Goal: Information Seeking & Learning: Learn about a topic

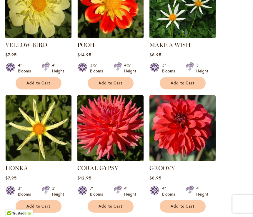
scroll to position [431, 0]
click at [110, 205] on span "Add to Cart" at bounding box center [110, 206] width 24 height 5
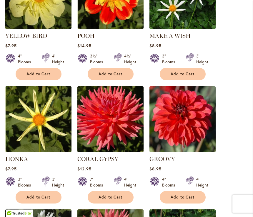
scroll to position [456, 0]
click at [110, 200] on button "Add to Cart" at bounding box center [110, 197] width 46 height 13
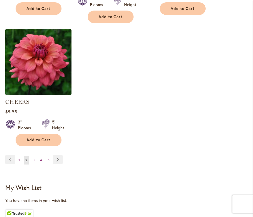
scroll to position [768, 0]
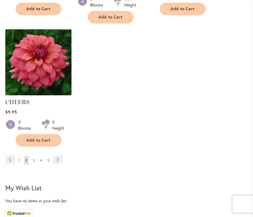
click at [58, 156] on link "Page Next" at bounding box center [58, 160] width 10 height 9
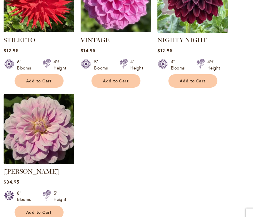
scroll to position [699, 0]
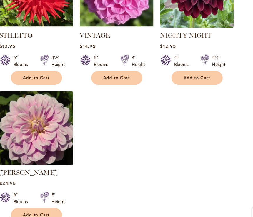
click at [92, 11] on img at bounding box center [110, 0] width 66 height 66
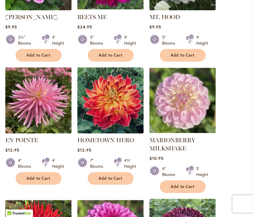
scroll to position [467, 0]
click at [15, 158] on div at bounding box center [10, 164] width 10 height 12
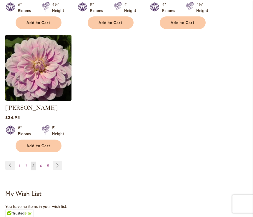
scroll to position [755, 0]
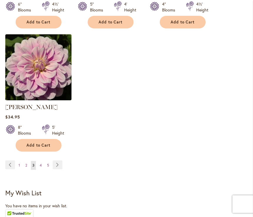
click at [24, 161] on link "Page 2" at bounding box center [26, 165] width 5 height 9
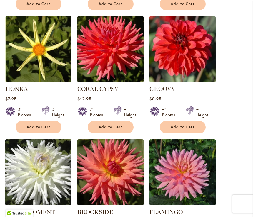
scroll to position [511, 0]
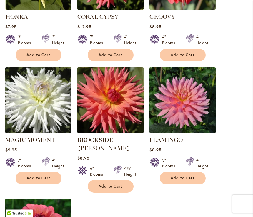
click at [23, 157] on div "7" Blooms 4' Height" at bounding box center [38, 161] width 66 height 16
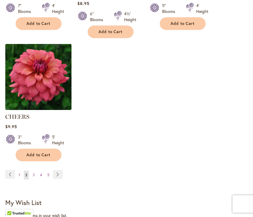
scroll to position [741, 0]
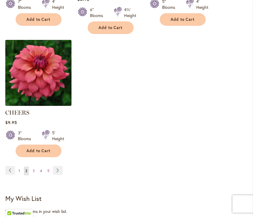
click at [20, 169] on span "1" at bounding box center [18, 171] width 1 height 4
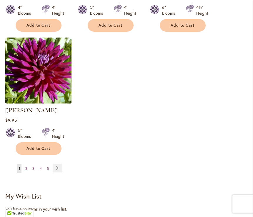
scroll to position [736, 0]
click at [34, 166] on span "3" at bounding box center [33, 168] width 2 height 4
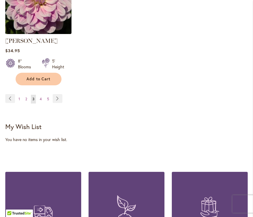
scroll to position [822, 0]
click at [39, 95] on link "Page 4" at bounding box center [40, 99] width 5 height 9
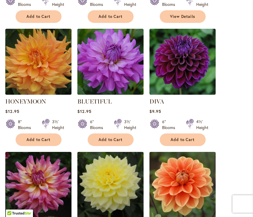
scroll to position [506, 0]
click at [188, 75] on img at bounding box center [182, 62] width 66 height 66
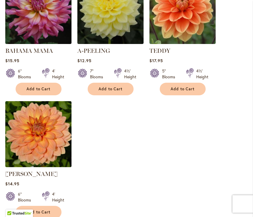
scroll to position [680, 0]
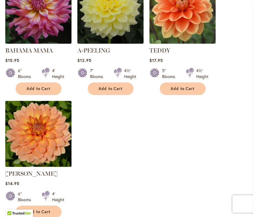
click at [24, 147] on img at bounding box center [38, 134] width 66 height 66
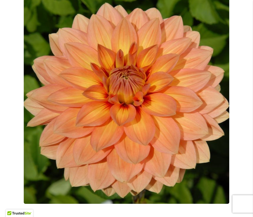
scroll to position [99, 0]
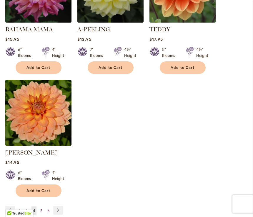
scroll to position [702, 0]
click at [62, 210] on link "Page Next" at bounding box center [58, 210] width 10 height 9
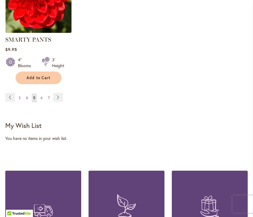
scroll to position [823, 0]
click at [25, 94] on link "Page 4" at bounding box center [26, 98] width 5 height 9
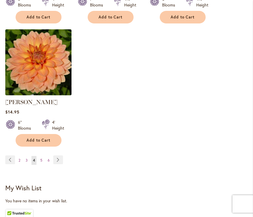
scroll to position [752, 0]
click at [22, 157] on link "Page 2" at bounding box center [19, 160] width 5 height 9
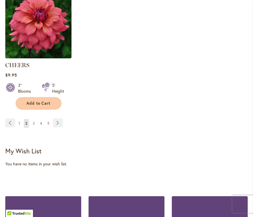
scroll to position [787, 0]
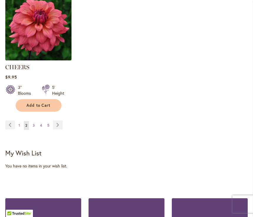
click at [18, 121] on link "Page 1" at bounding box center [19, 125] width 4 height 9
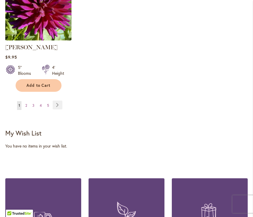
scroll to position [799, 0]
click at [40, 105] on span "4" at bounding box center [41, 106] width 2 height 4
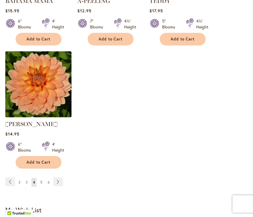
scroll to position [737, 0]
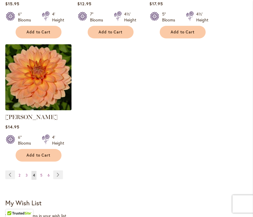
click at [42, 174] on span "5" at bounding box center [41, 176] width 2 height 4
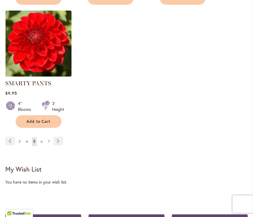
scroll to position [779, 0]
click at [42, 140] on span "6" at bounding box center [42, 142] width 2 height 4
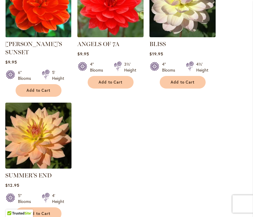
scroll to position [704, 0]
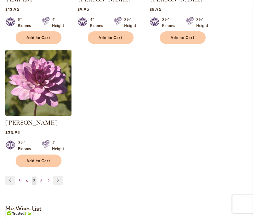
scroll to position [740, 0]
click at [40, 179] on span "8" at bounding box center [41, 181] width 2 height 4
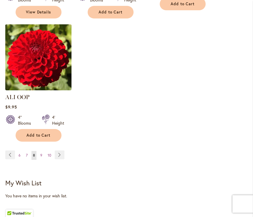
scroll to position [757, 0]
click at [41, 153] on span "9" at bounding box center [41, 155] width 2 height 4
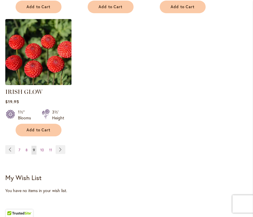
scroll to position [779, 0]
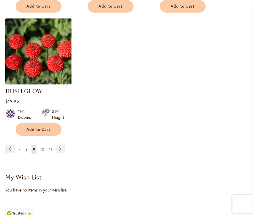
click at [41, 148] on span "10" at bounding box center [42, 150] width 4 height 4
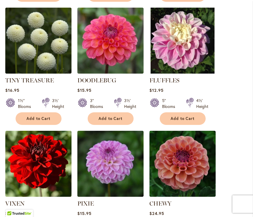
scroll to position [404, 0]
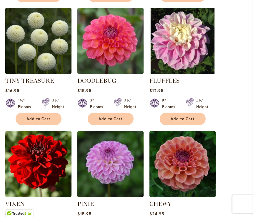
click at [110, 36] on img at bounding box center [110, 41] width 66 height 66
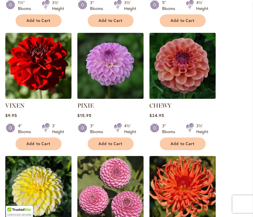
scroll to position [502, 0]
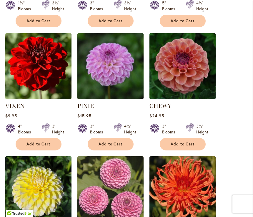
click at [188, 76] on img at bounding box center [182, 66] width 66 height 66
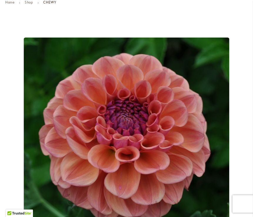
scroll to position [50, 0]
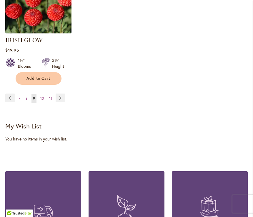
scroll to position [831, 0]
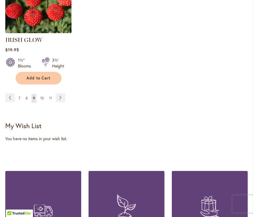
click at [58, 94] on link "Page Next" at bounding box center [60, 98] width 10 height 9
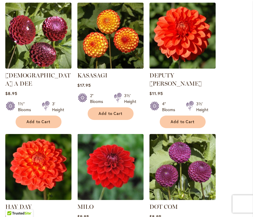
scroll to position [154, 0]
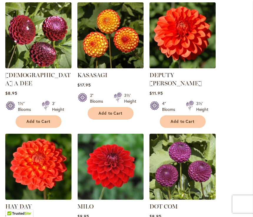
click at [176, 43] on img at bounding box center [182, 35] width 66 height 66
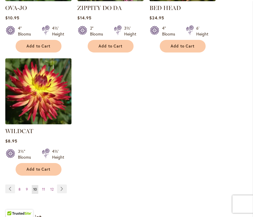
scroll to position [722, 0]
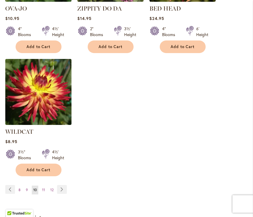
click at [62, 186] on link "Page Next" at bounding box center [62, 190] width 10 height 9
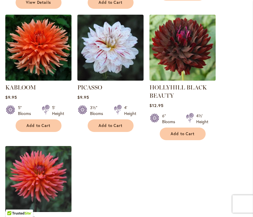
scroll to position [652, 0]
click at [166, 38] on img at bounding box center [182, 48] width 66 height 66
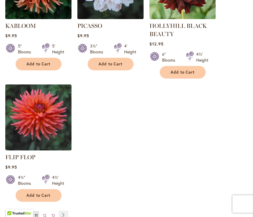
scroll to position [713, 0]
click at [46, 109] on img at bounding box center [38, 118] width 66 height 66
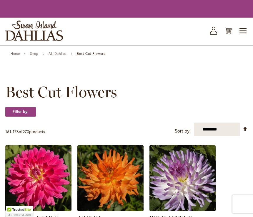
scroll to position [723, 0]
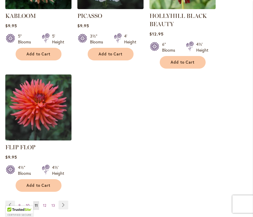
click at [44, 203] on span "12" at bounding box center [44, 205] width 3 height 4
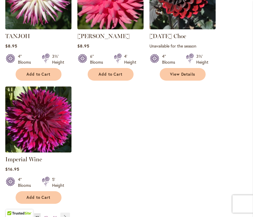
scroll to position [706, 0]
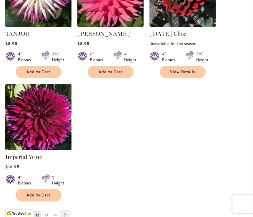
click at [65, 211] on link "Page Next" at bounding box center [65, 215] width 10 height 9
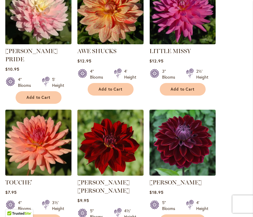
scroll to position [560, 0]
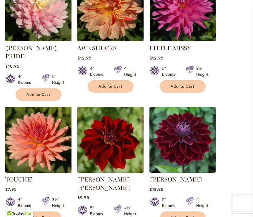
click at [189, 138] on img at bounding box center [182, 140] width 66 height 66
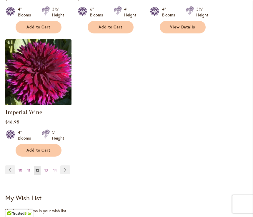
scroll to position [740, 0]
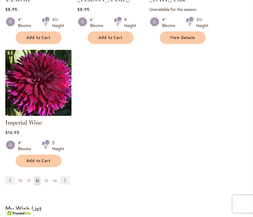
click at [46, 179] on span "13" at bounding box center [46, 181] width 4 height 4
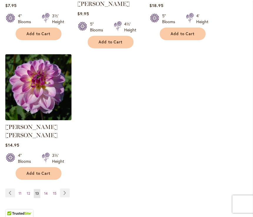
scroll to position [744, 0]
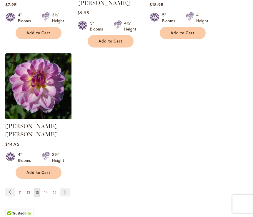
click at [67, 188] on link "Page Next" at bounding box center [65, 192] width 10 height 9
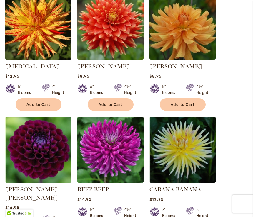
scroll to position [163, 0]
click at [43, 159] on img at bounding box center [38, 150] width 66 height 66
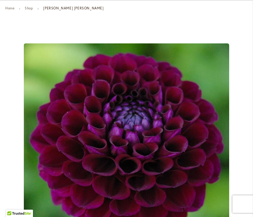
scroll to position [55, 0]
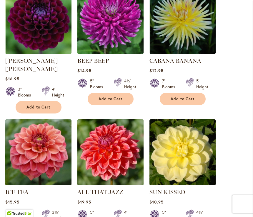
scroll to position [292, 0]
click at [100, 59] on link "BEEP BEEP" at bounding box center [92, 61] width 31 height 7
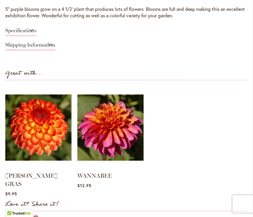
scroll to position [468, 0]
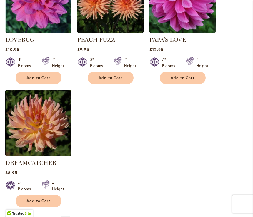
scroll to position [693, 0]
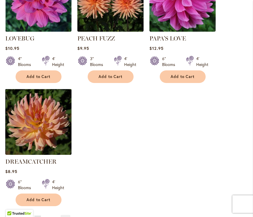
click at [61, 215] on link "Page Next" at bounding box center [65, 219] width 10 height 9
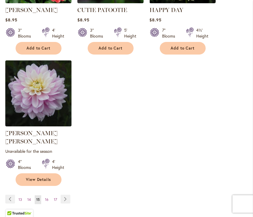
scroll to position [729, 0]
click at [66, 195] on link "Page Next" at bounding box center [65, 199] width 10 height 9
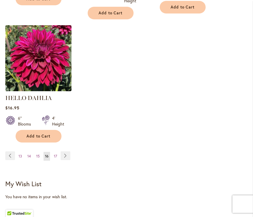
scroll to position [776, 0]
click at [68, 152] on link "Page Next" at bounding box center [65, 156] width 10 height 9
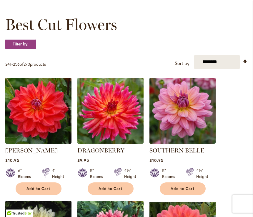
scroll to position [79, 0]
click at [111, 149] on link "DRAGONBERRY" at bounding box center [100, 150] width 47 height 7
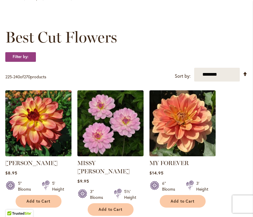
scroll to position [56, 0]
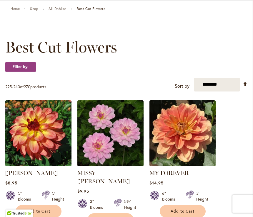
click at [180, 174] on link "MY FOREVER" at bounding box center [168, 173] width 39 height 7
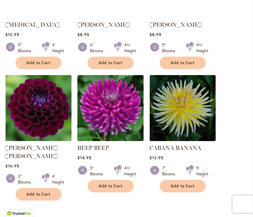
scroll to position [205, 0]
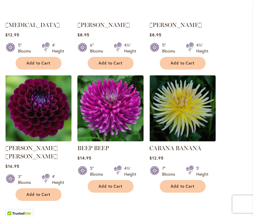
click at [42, 131] on img at bounding box center [38, 108] width 66 height 66
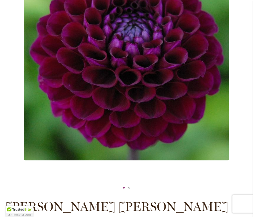
scroll to position [127, 0]
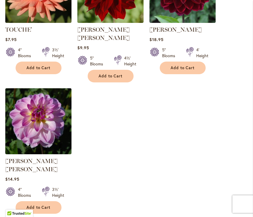
scroll to position [710, 0]
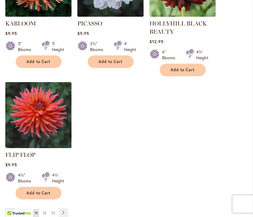
scroll to position [716, 0]
click at [42, 209] on link "Page 12" at bounding box center [44, 213] width 6 height 9
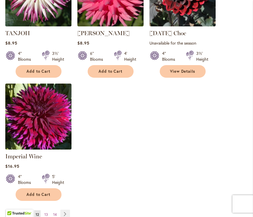
scroll to position [706, 0]
click at [19, 213] on span "10" at bounding box center [20, 215] width 4 height 4
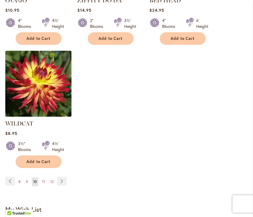
scroll to position [739, 0]
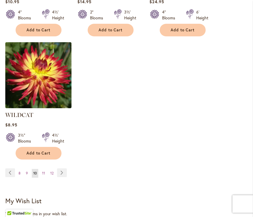
click at [25, 169] on link "Page 9" at bounding box center [26, 173] width 5 height 9
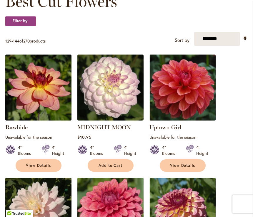
scroll to position [85, 0]
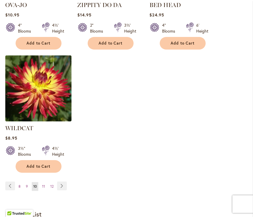
scroll to position [734, 0]
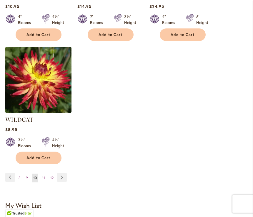
click at [26, 176] on span "9" at bounding box center [27, 178] width 2 height 4
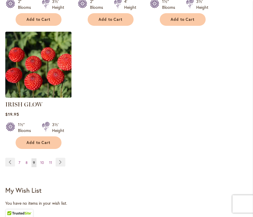
scroll to position [767, 0]
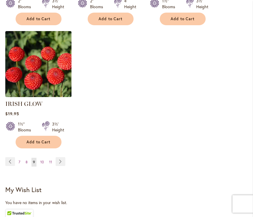
click at [26, 160] on span "8" at bounding box center [27, 162] width 2 height 4
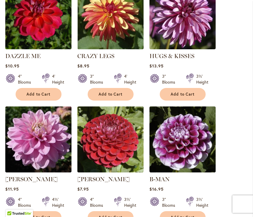
scroll to position [174, 0]
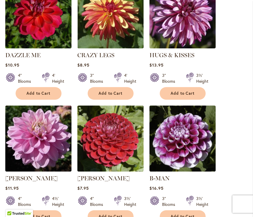
click at [110, 155] on img at bounding box center [110, 139] width 66 height 66
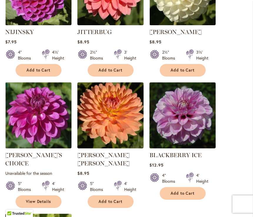
scroll to position [568, 0]
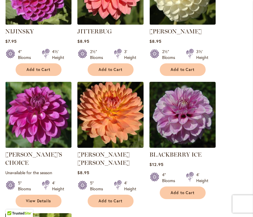
click at [43, 116] on img at bounding box center [38, 115] width 66 height 66
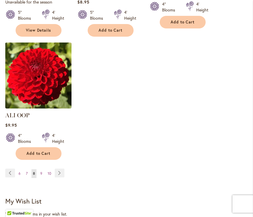
scroll to position [739, 0]
click at [29, 169] on link "Page 7" at bounding box center [26, 173] width 5 height 9
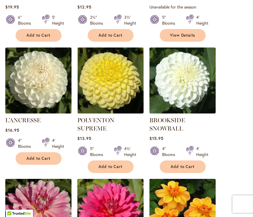
scroll to position [232, 0]
click at [35, 120] on link "L'ANCRESSE" at bounding box center [22, 120] width 35 height 7
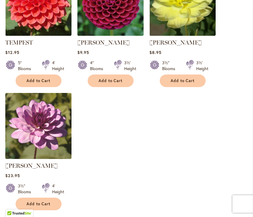
scroll to position [697, 0]
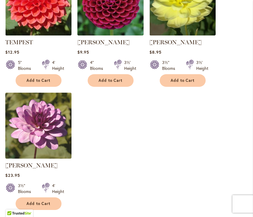
click at [37, 131] on img at bounding box center [38, 126] width 66 height 66
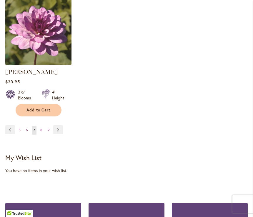
scroll to position [790, 0]
click at [24, 126] on link "Page 6" at bounding box center [26, 130] width 5 height 9
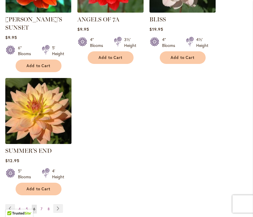
scroll to position [728, 0]
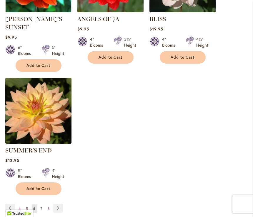
click at [39, 147] on link "SUMMER'S END" at bounding box center [28, 150] width 46 height 7
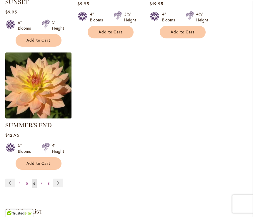
scroll to position [770, 0]
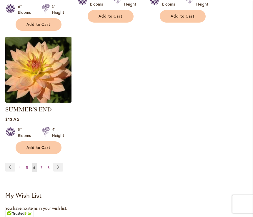
click at [26, 166] on span "5" at bounding box center [27, 168] width 2 height 4
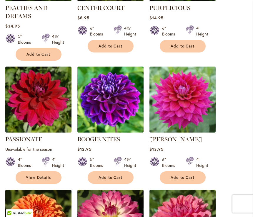
scroll to position [345, 0]
click at [191, 120] on img at bounding box center [182, 100] width 66 height 66
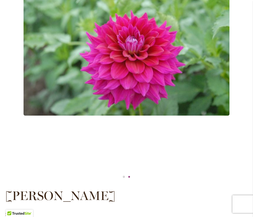
scroll to position [155, 0]
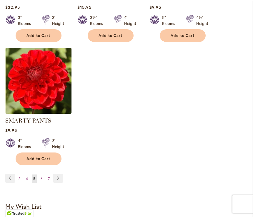
scroll to position [750, 0]
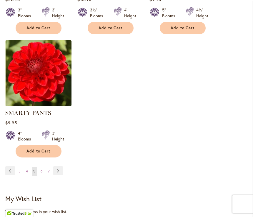
click at [26, 169] on span "4" at bounding box center [27, 171] width 2 height 4
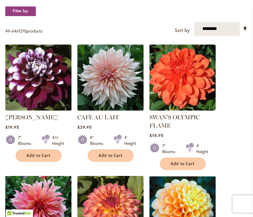
scroll to position [112, 0]
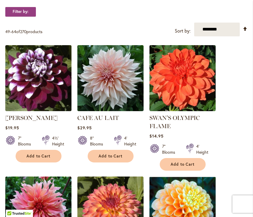
click at [180, 118] on link "SWAN'S OLYMPIC FLAME" at bounding box center [174, 122] width 50 height 15
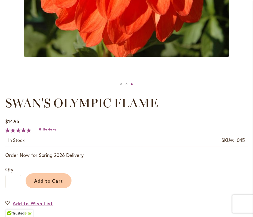
scroll to position [240, 0]
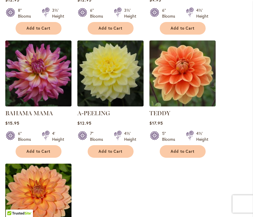
scroll to position [616, 0]
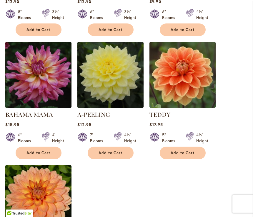
click at [192, 92] on img at bounding box center [182, 75] width 66 height 66
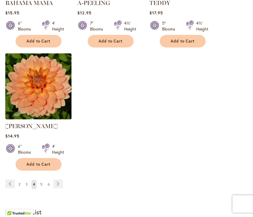
scroll to position [731, 0]
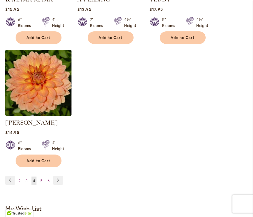
click at [27, 182] on span "3" at bounding box center [27, 181] width 2 height 4
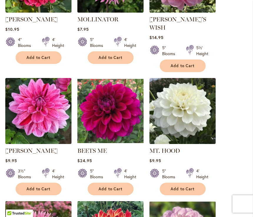
scroll to position [334, 0]
click at [98, 147] on link "BEETS ME" at bounding box center [91, 150] width 29 height 7
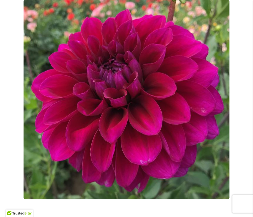
scroll to position [104, 0]
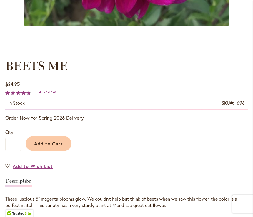
scroll to position [288, 0]
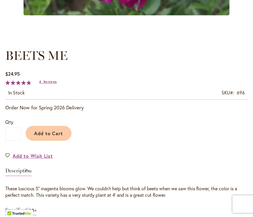
click at [32, 176] on link "Description" at bounding box center [18, 172] width 26 height 9
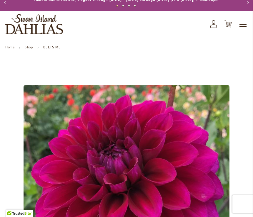
scroll to position [0, 0]
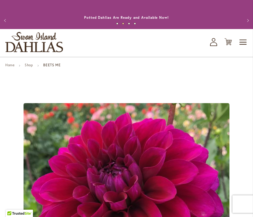
click at [5, 21] on button "Previous" at bounding box center [6, 21] width 12 height 12
click at [7, 20] on button "Previous" at bounding box center [6, 21] width 12 height 12
click at [243, 46] on span "Toggle Nav" at bounding box center [242, 42] width 9 height 12
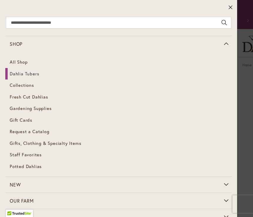
click at [33, 72] on span "Dahlia Tubers" at bounding box center [24, 74] width 29 height 6
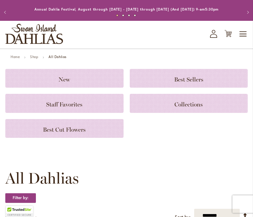
scroll to position [7, 0]
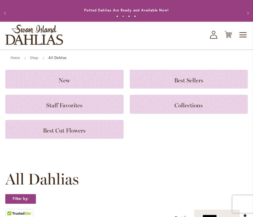
click at [93, 80] on h3 "New" at bounding box center [64, 79] width 104 height 6
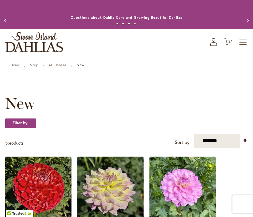
click at [246, 43] on span "Toggle Nav" at bounding box center [242, 42] width 9 height 12
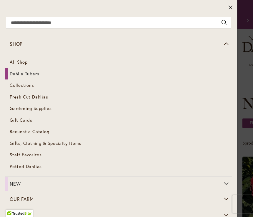
click at [30, 73] on span "Dahlia Tubers" at bounding box center [24, 74] width 29 height 6
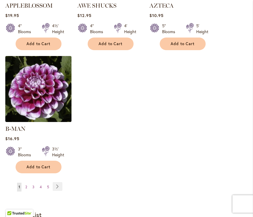
scroll to position [812, 0]
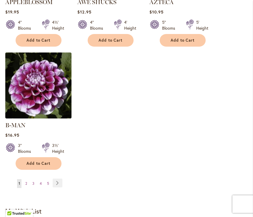
click at [60, 179] on link "Page Next" at bounding box center [58, 183] width 10 height 9
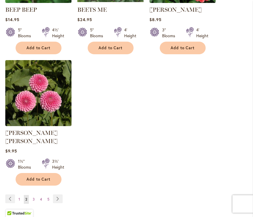
scroll to position [811, 0]
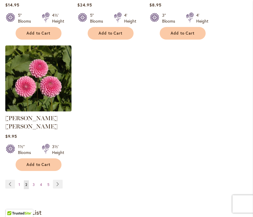
click at [57, 180] on link "Page Next" at bounding box center [58, 184] width 10 height 9
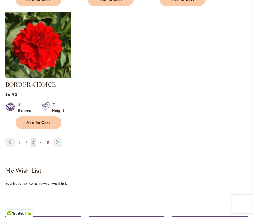
scroll to position [847, 0]
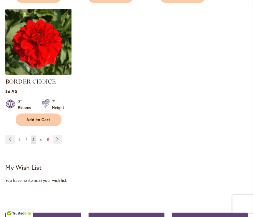
click at [55, 143] on link "Page Next" at bounding box center [58, 139] width 10 height 9
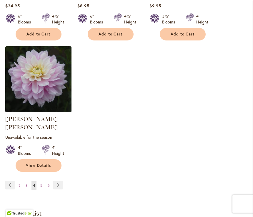
scroll to position [821, 0]
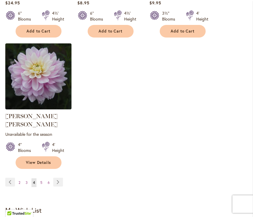
click at [58, 178] on link "Page Next" at bounding box center [58, 182] width 10 height 9
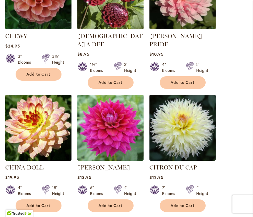
scroll to position [524, 0]
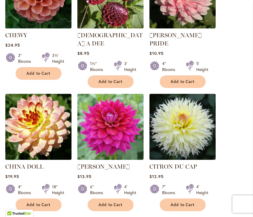
click at [38, 163] on link "CHINA DOLL" at bounding box center [24, 166] width 38 height 7
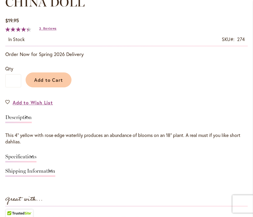
scroll to position [350, 0]
click at [36, 158] on link "Specifications" at bounding box center [20, 158] width 31 height 9
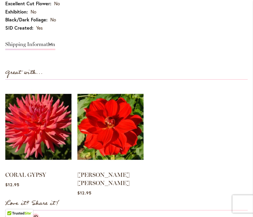
scroll to position [545, 0]
click at [51, 136] on img at bounding box center [38, 127] width 66 height 83
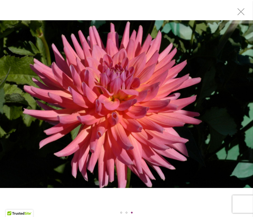
click at [133, 120] on img "CORAL GYPSY" at bounding box center [126, 104] width 253 height 168
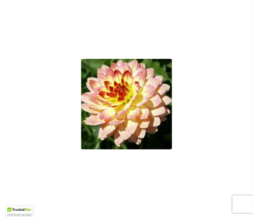
scroll to position [99, 0]
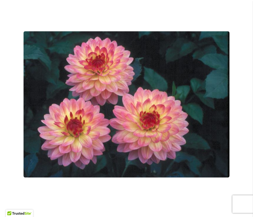
click at [145, 127] on img "CHINA DOLL" at bounding box center [126, 104] width 206 height 147
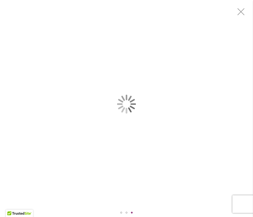
scroll to position [0, 0]
